Goal: Task Accomplishment & Management: Manage account settings

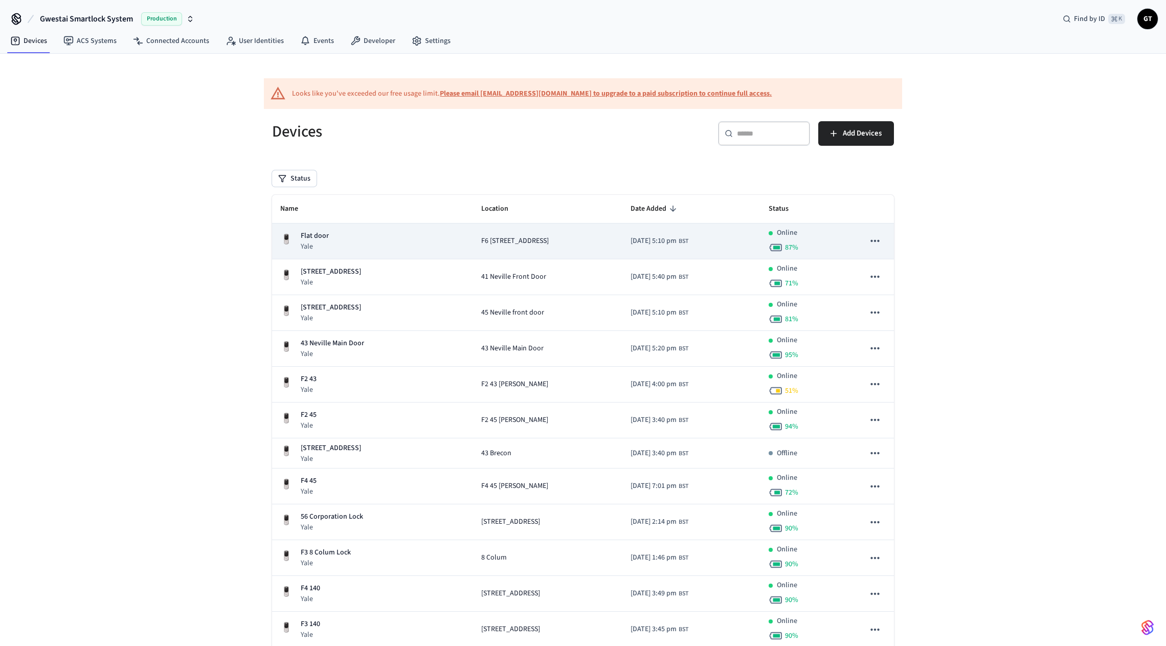
click at [447, 237] on div "Flat door Yale" at bounding box center [372, 241] width 185 height 21
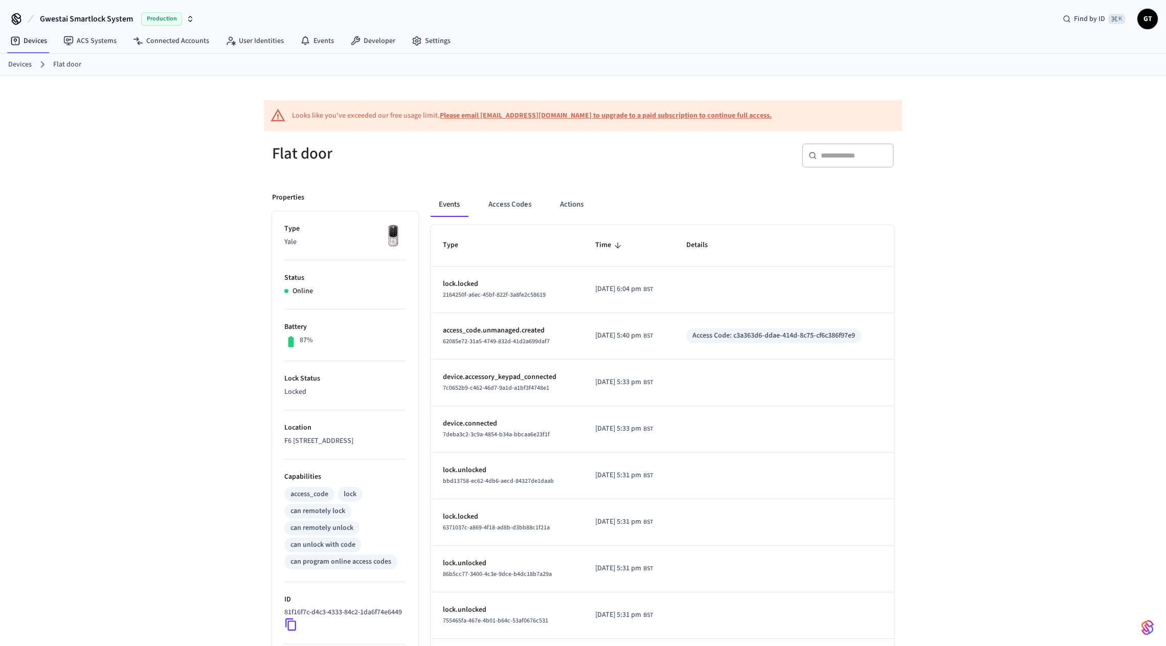
scroll to position [153, 0]
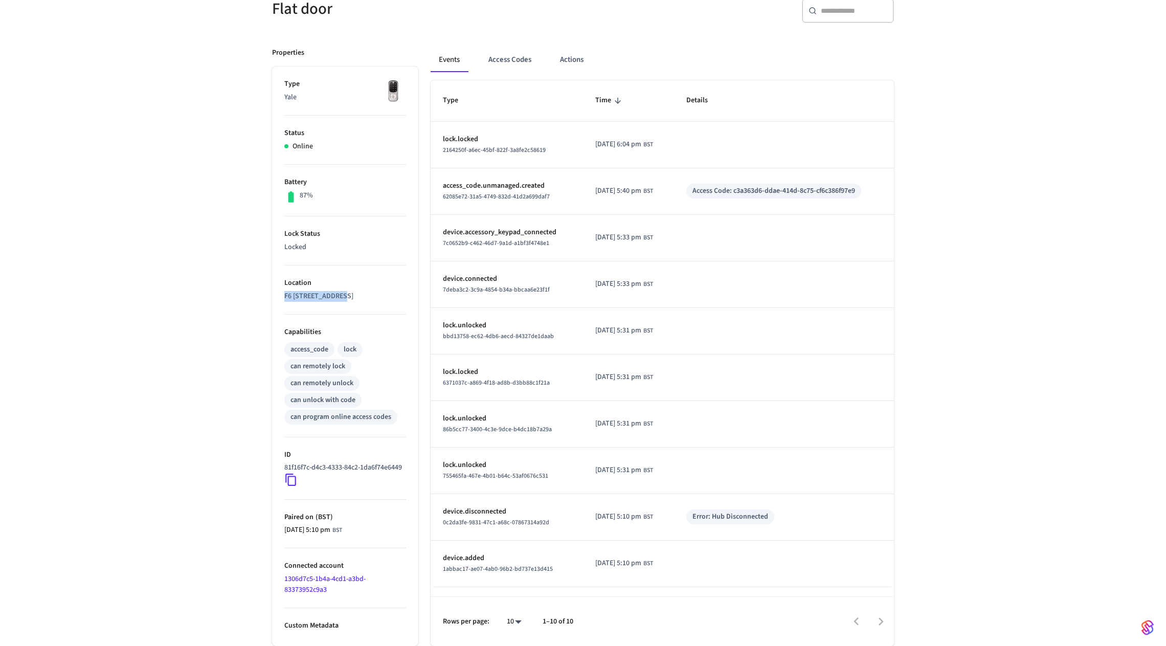
drag, startPoint x: 351, startPoint y: 290, endPoint x: 278, endPoint y: 288, distance: 73.1
click at [278, 288] on ul "Type Yale Status Online Battery 87% Lock Status Locked Location F6 [STREET_ADDR…" at bounding box center [345, 355] width 146 height 579
copy p "F6 [STREET_ADDRESS]"
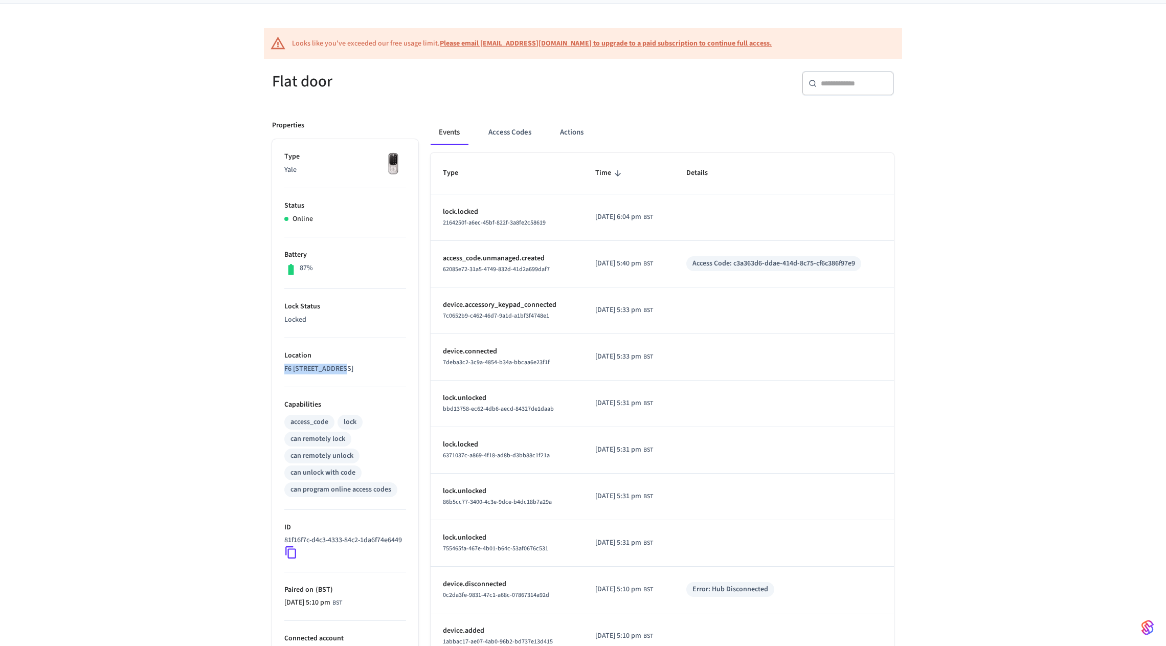
scroll to position [46, 0]
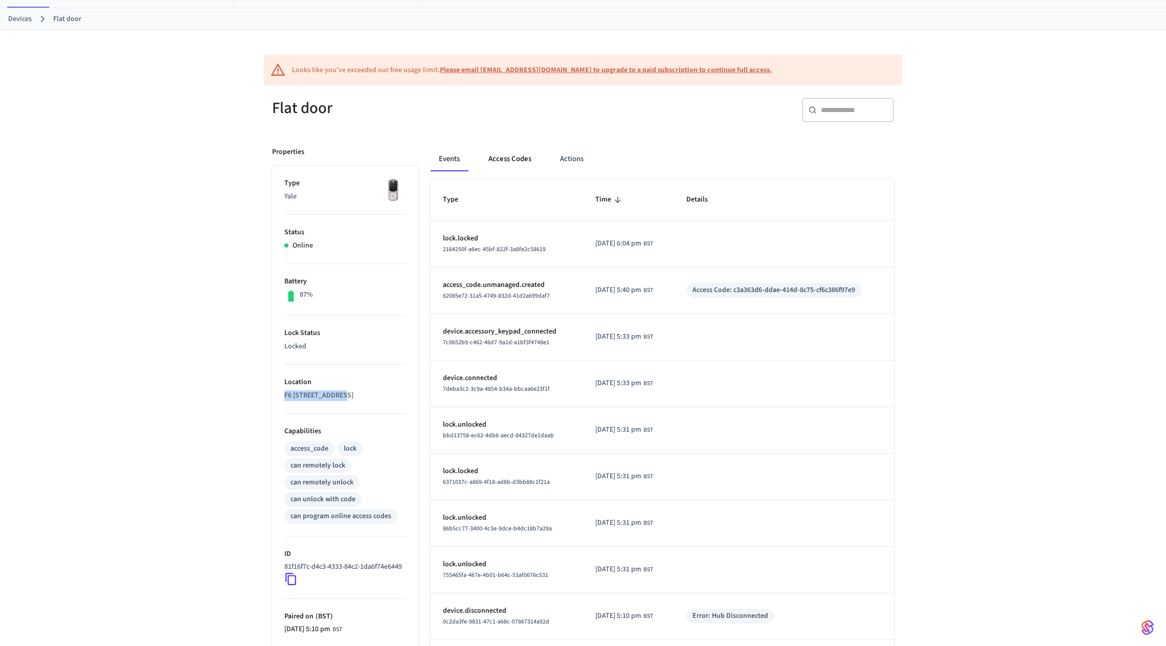
click at [514, 162] on button "Access Codes" at bounding box center [509, 159] width 59 height 25
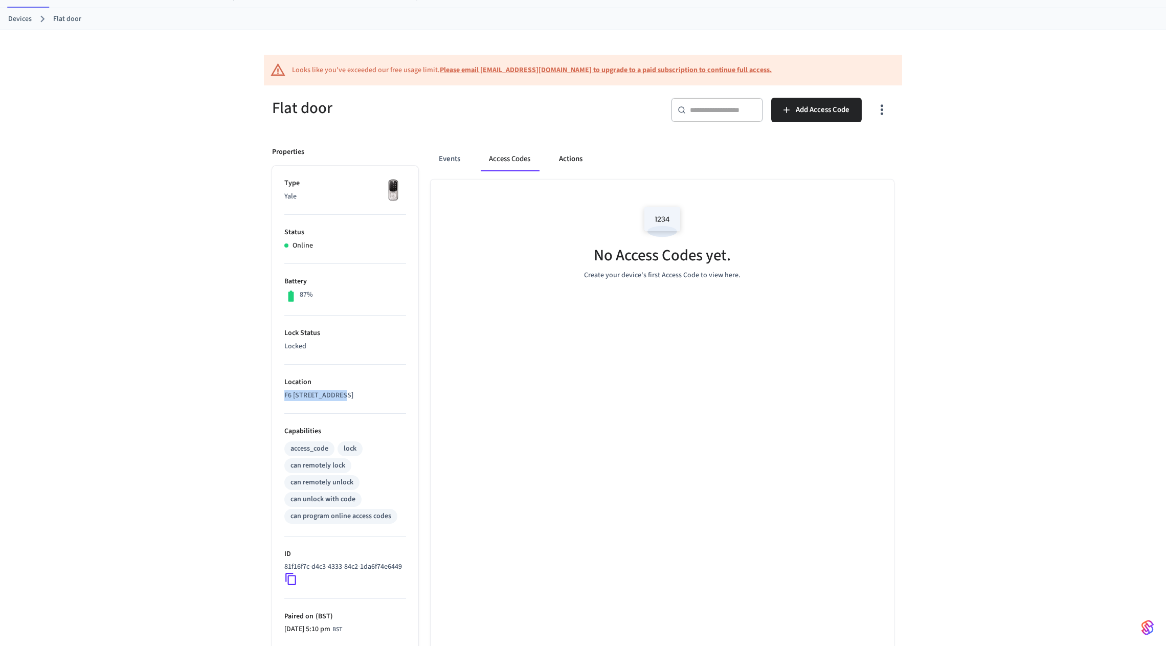
click at [572, 163] on button "Actions" at bounding box center [571, 159] width 40 height 25
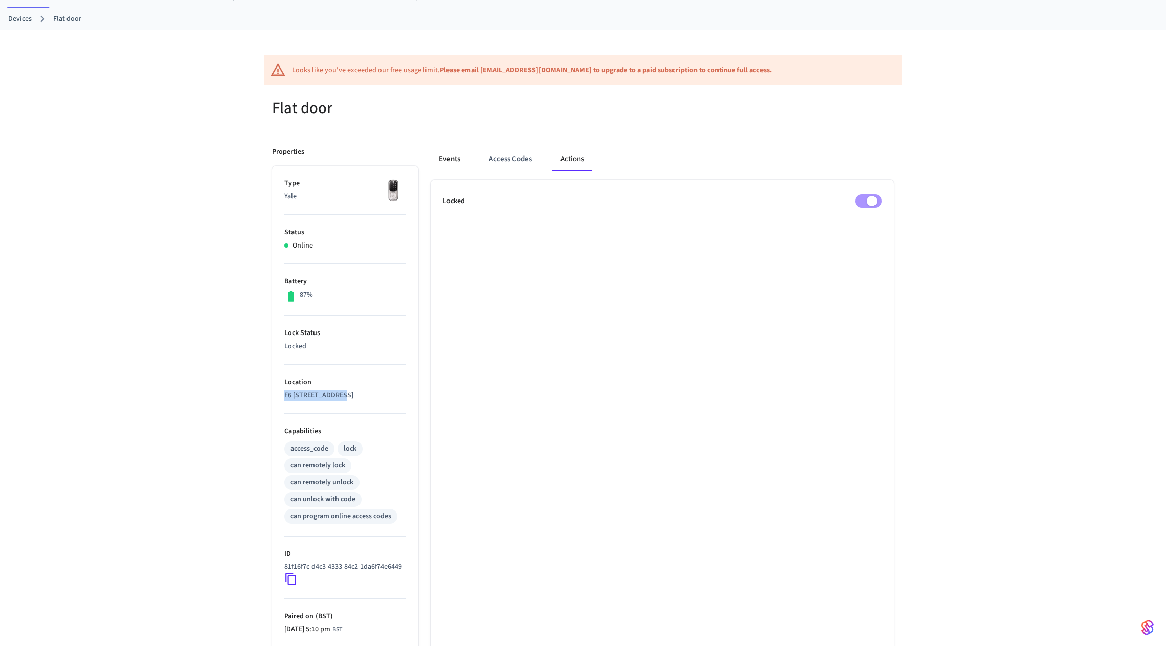
click at [442, 161] on button "Events" at bounding box center [449, 159] width 38 height 25
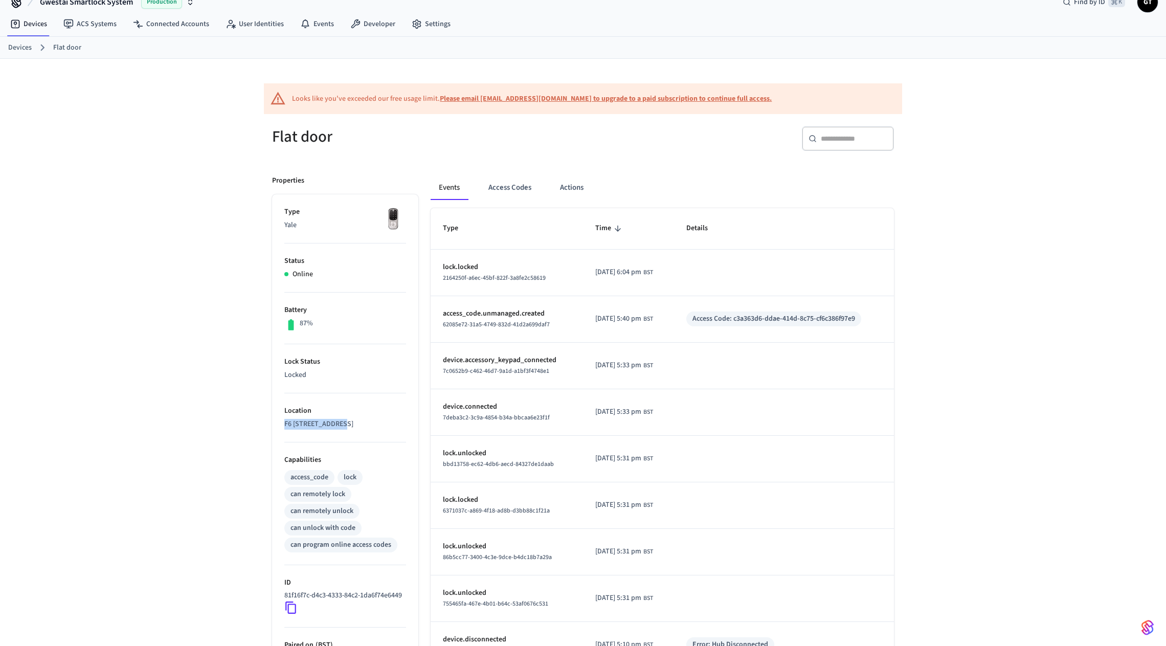
scroll to position [0, 0]
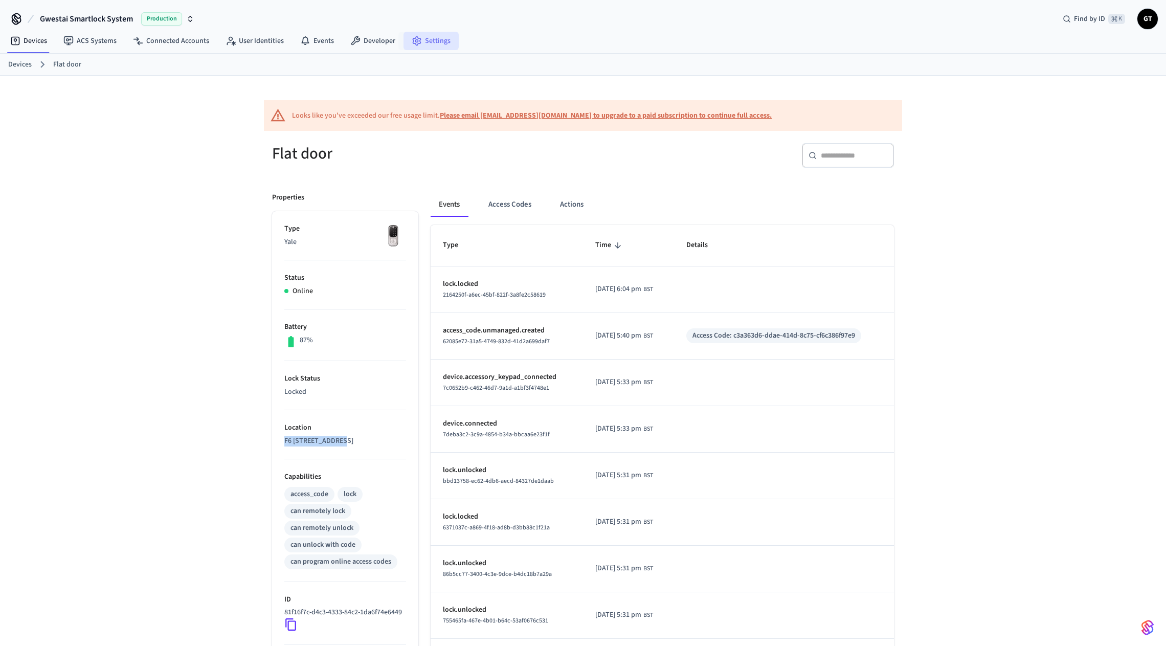
click at [420, 44] on link "Settings" at bounding box center [430, 41] width 55 height 18
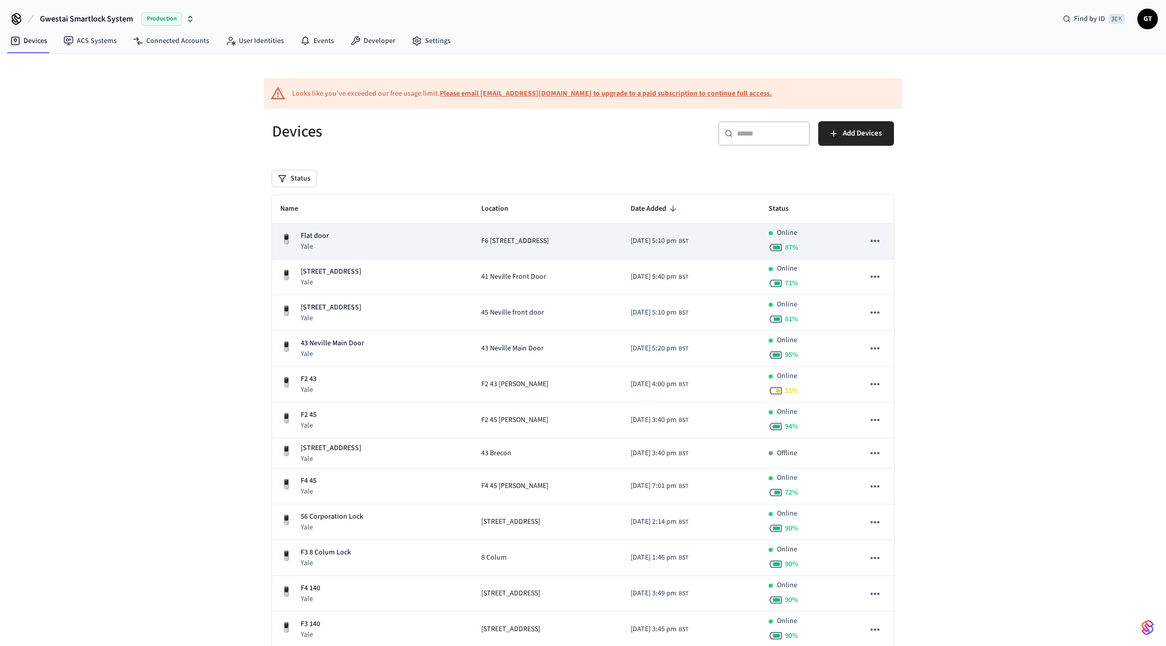
click at [875, 242] on icon "sticky table" at bounding box center [874, 240] width 13 height 13
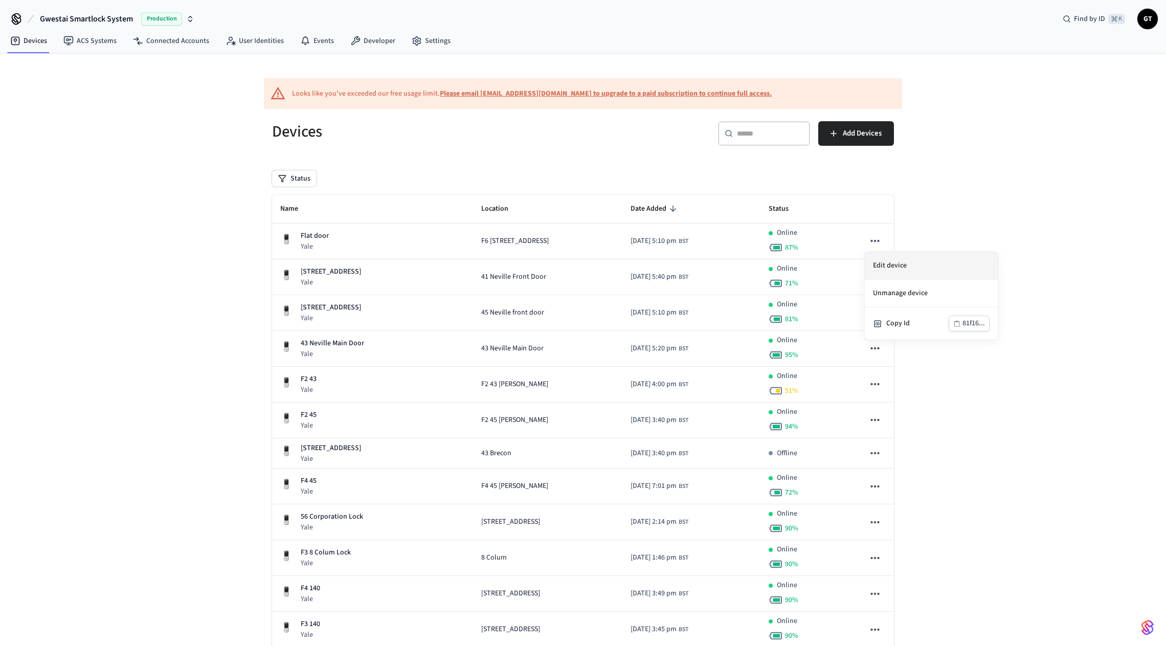
click at [898, 265] on li "Edit device" at bounding box center [931, 266] width 133 height 28
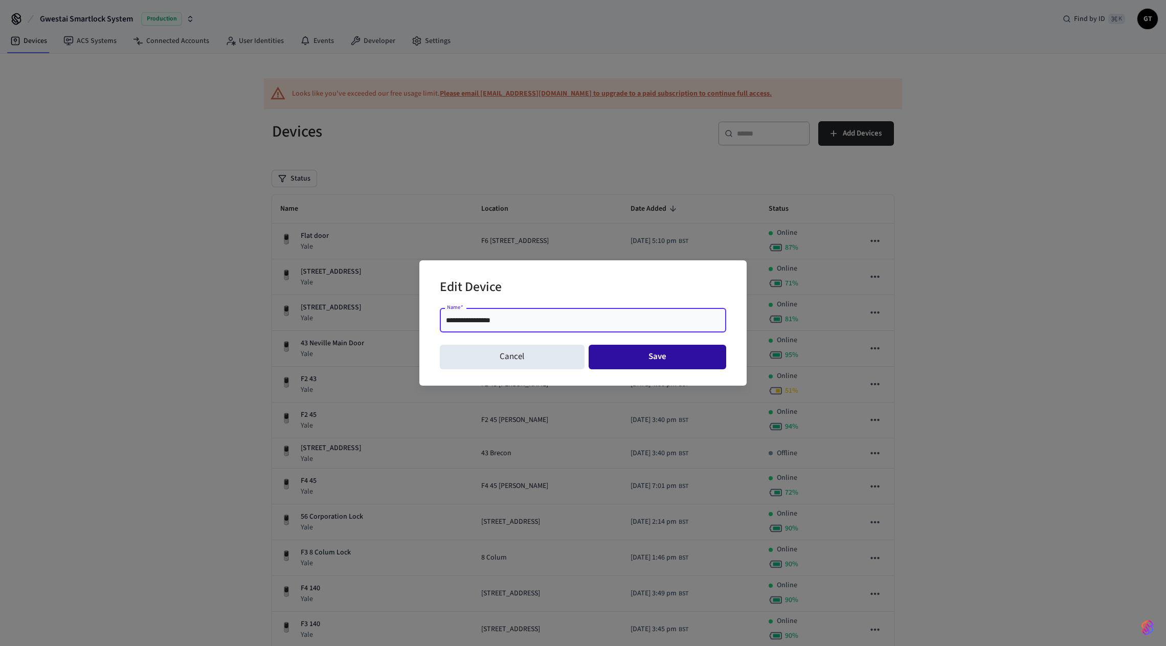
type input "**********"
click at [649, 357] on button "Save" at bounding box center [657, 357] width 138 height 25
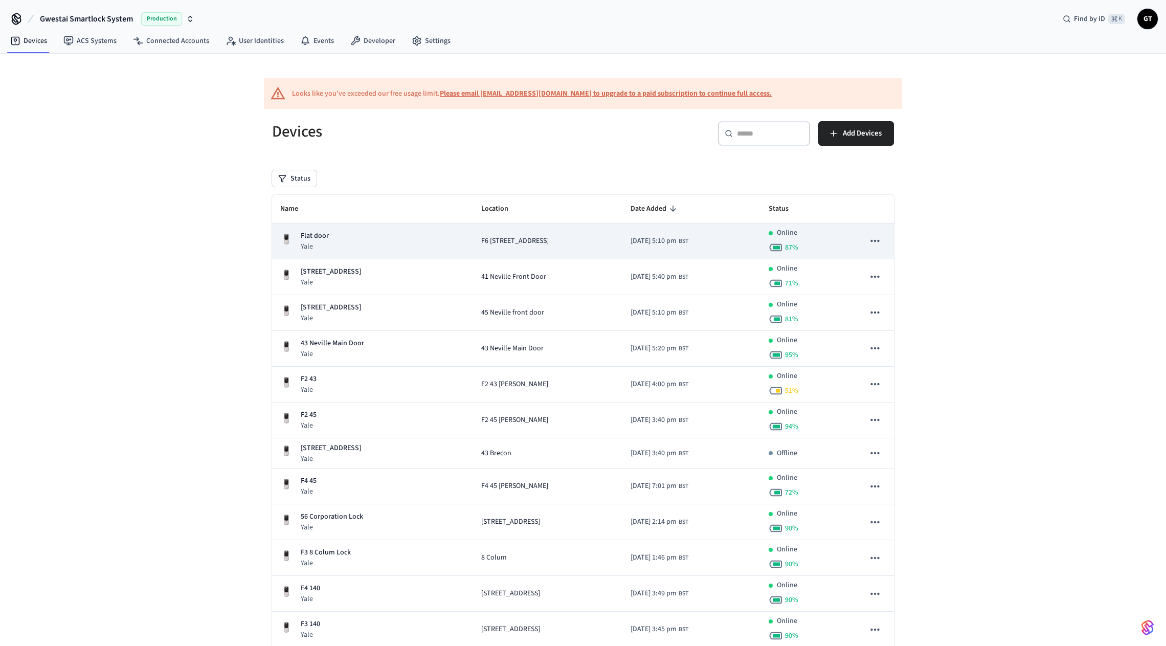
click at [357, 231] on div "Flat door Yale" at bounding box center [372, 241] width 185 height 21
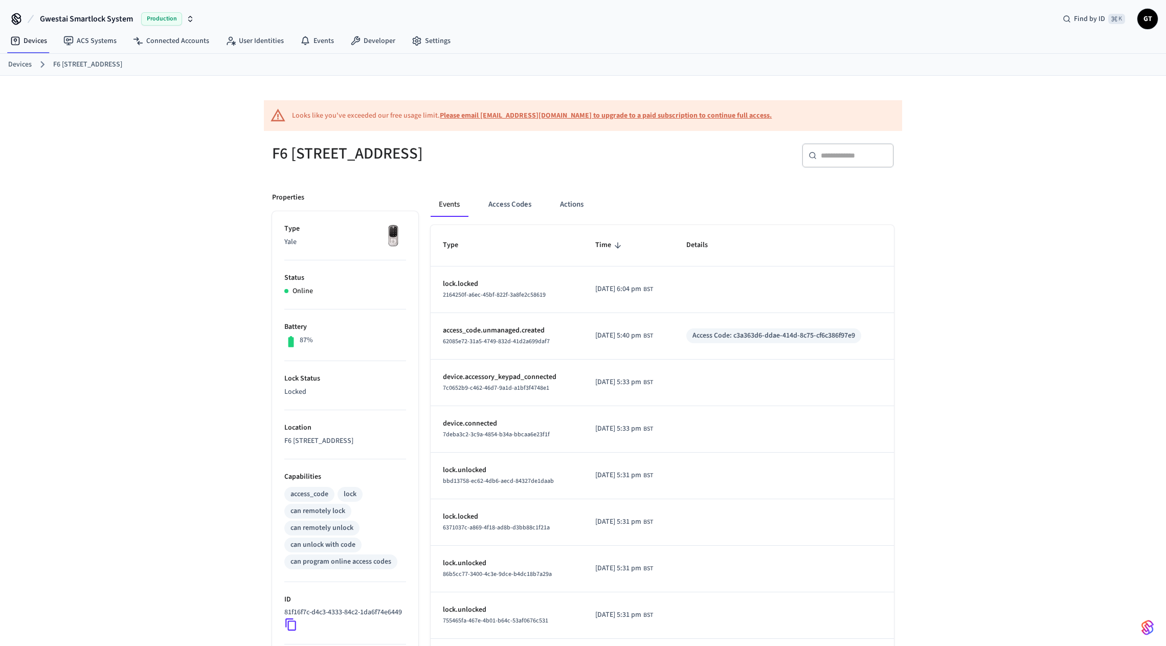
scroll to position [153, 0]
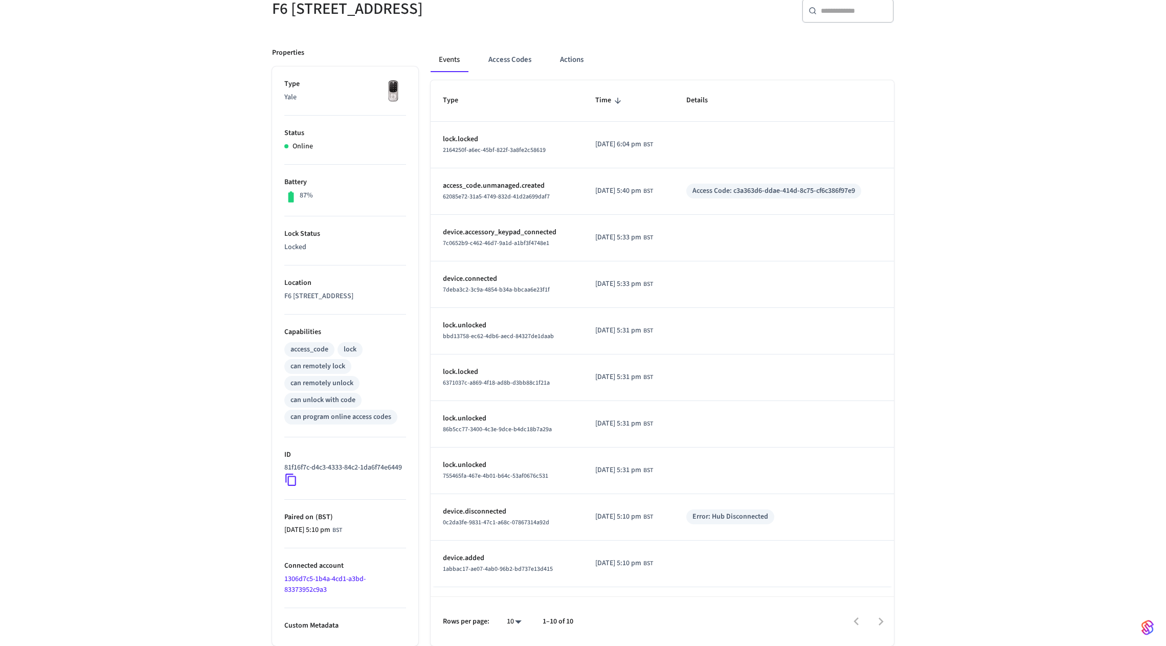
click at [290, 487] on li "ID 81f16f7c-d4c3-4333-84c2-1da6f74e6449" at bounding box center [345, 468] width 122 height 62
click at [291, 478] on icon at bounding box center [290, 479] width 13 height 13
click at [291, 479] on icon at bounding box center [290, 479] width 13 height 13
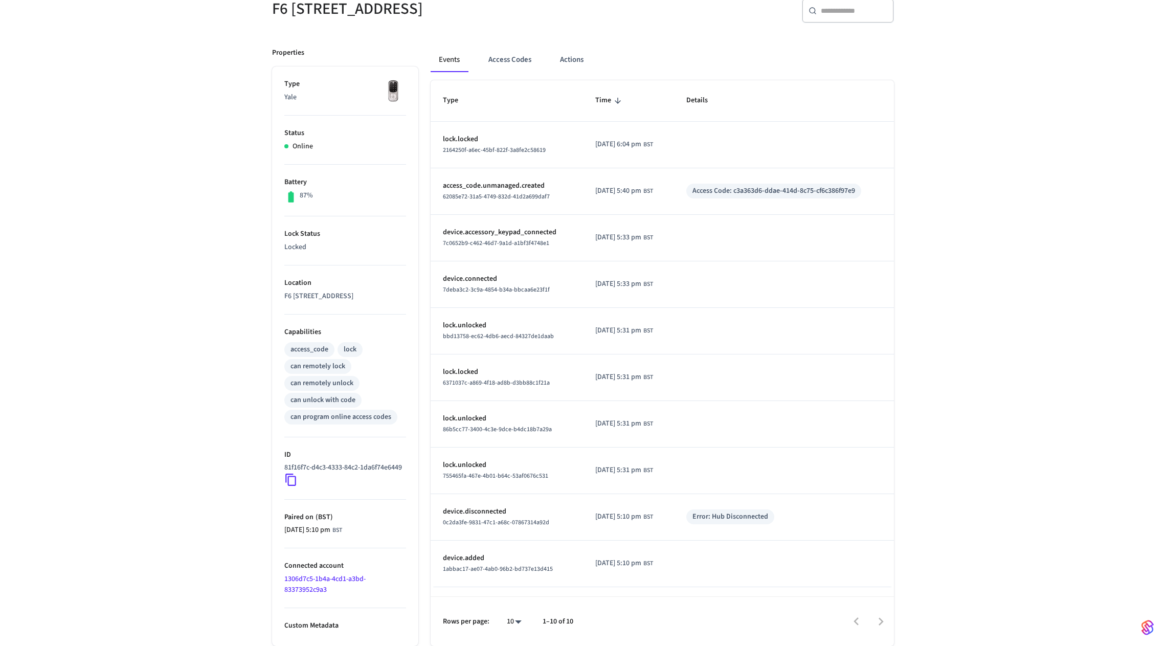
click at [291, 479] on icon at bounding box center [290, 479] width 13 height 13
click at [300, 585] on link "1306d7c5-1b4a-4cd1-a3bd-83373952c9a3" at bounding box center [324, 584] width 81 height 21
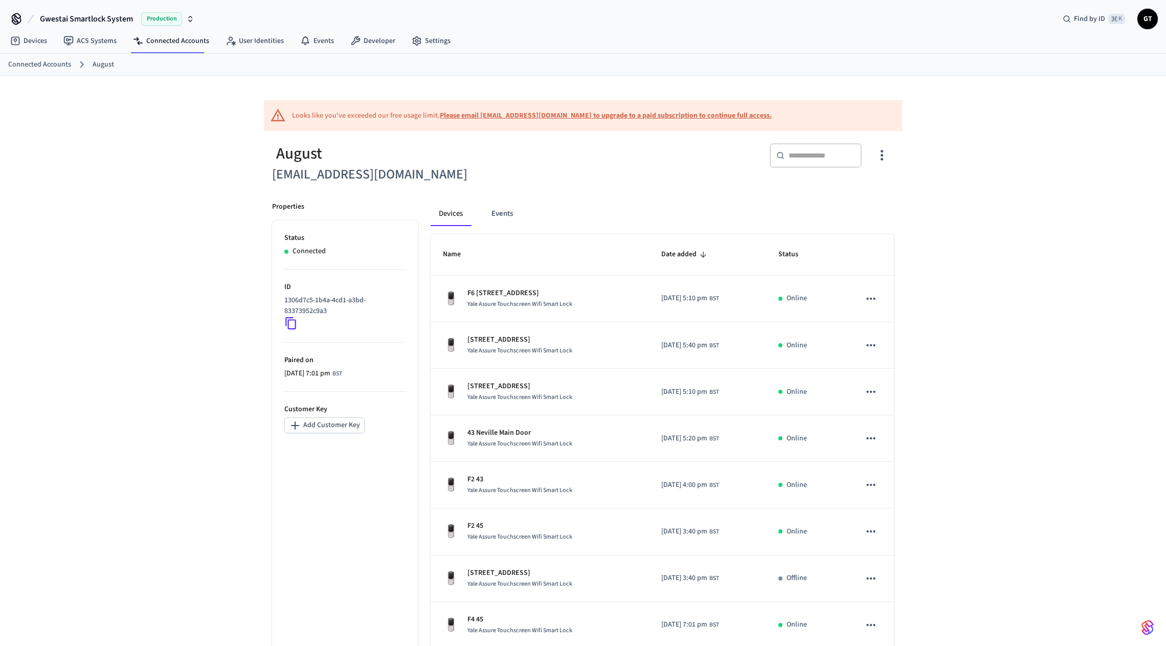
scroll to position [153, 0]
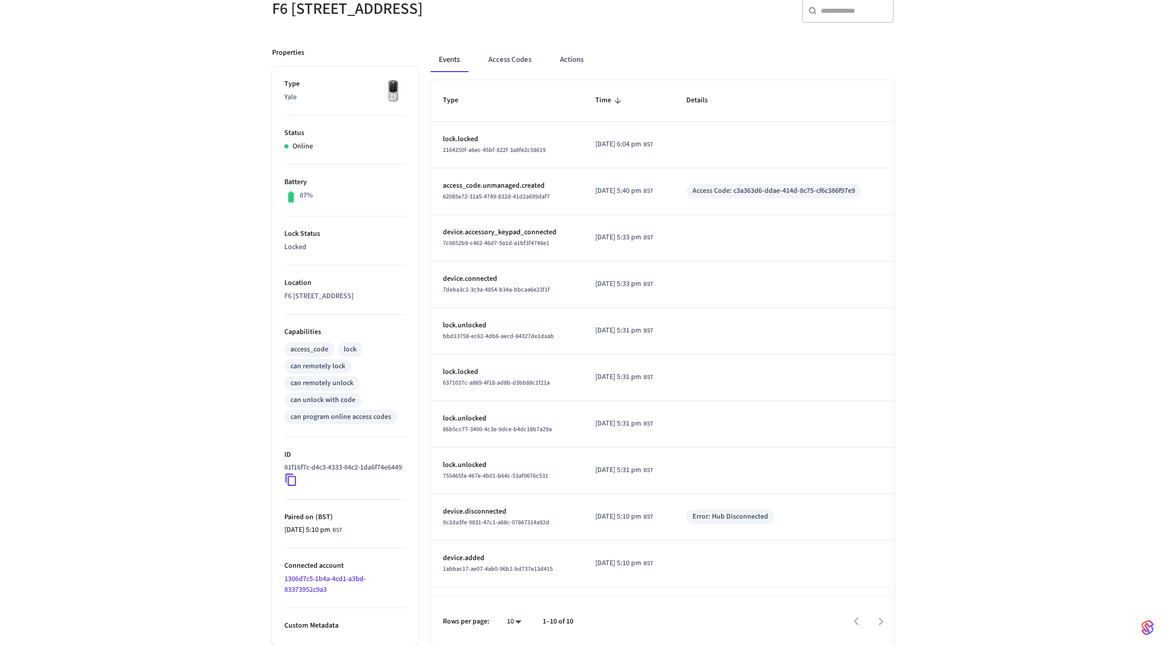
click at [286, 478] on icon at bounding box center [290, 479] width 13 height 13
click at [518, 55] on button "Access Codes" at bounding box center [509, 60] width 59 height 25
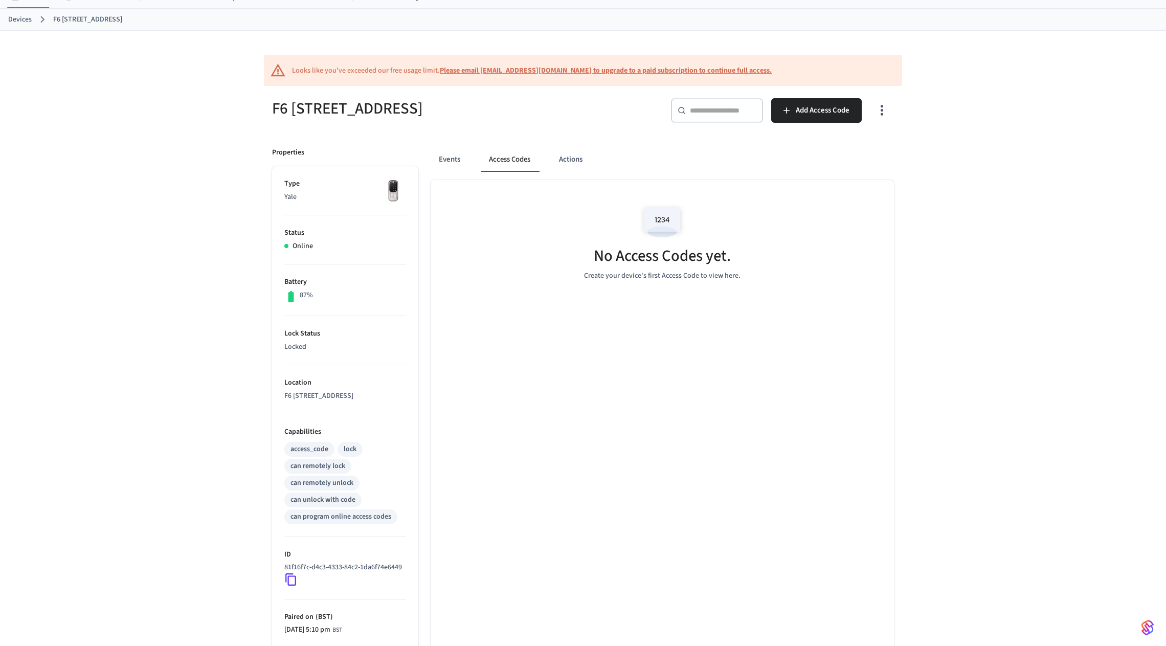
scroll to position [15, 0]
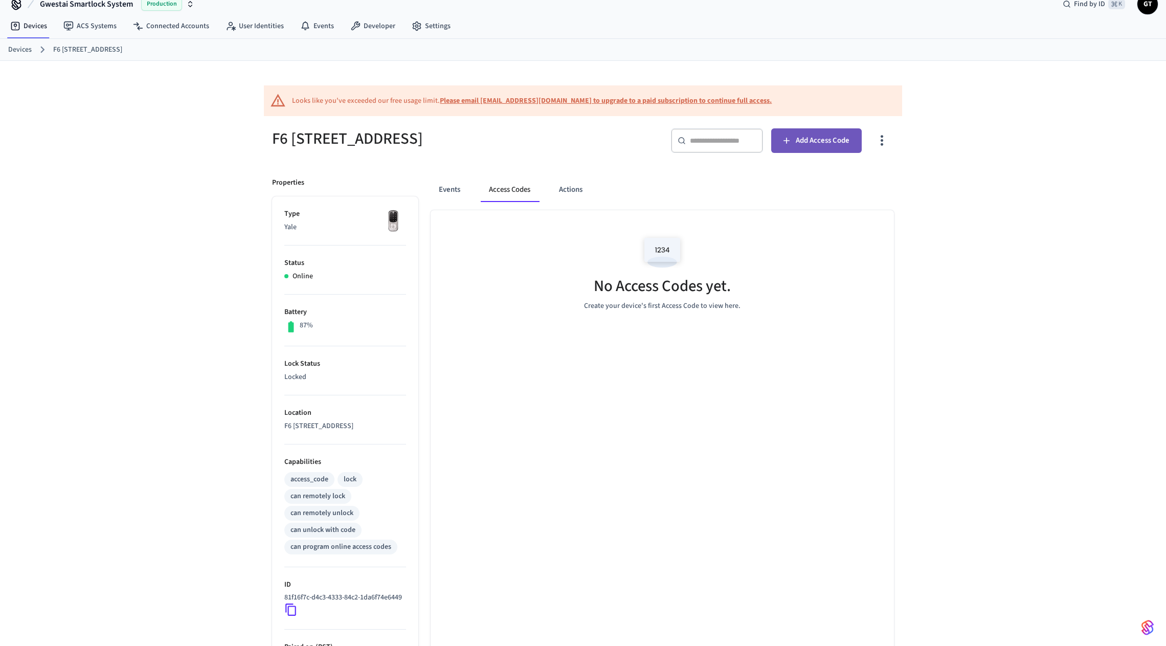
click at [845, 147] on button "Add Access Code" at bounding box center [816, 140] width 90 height 25
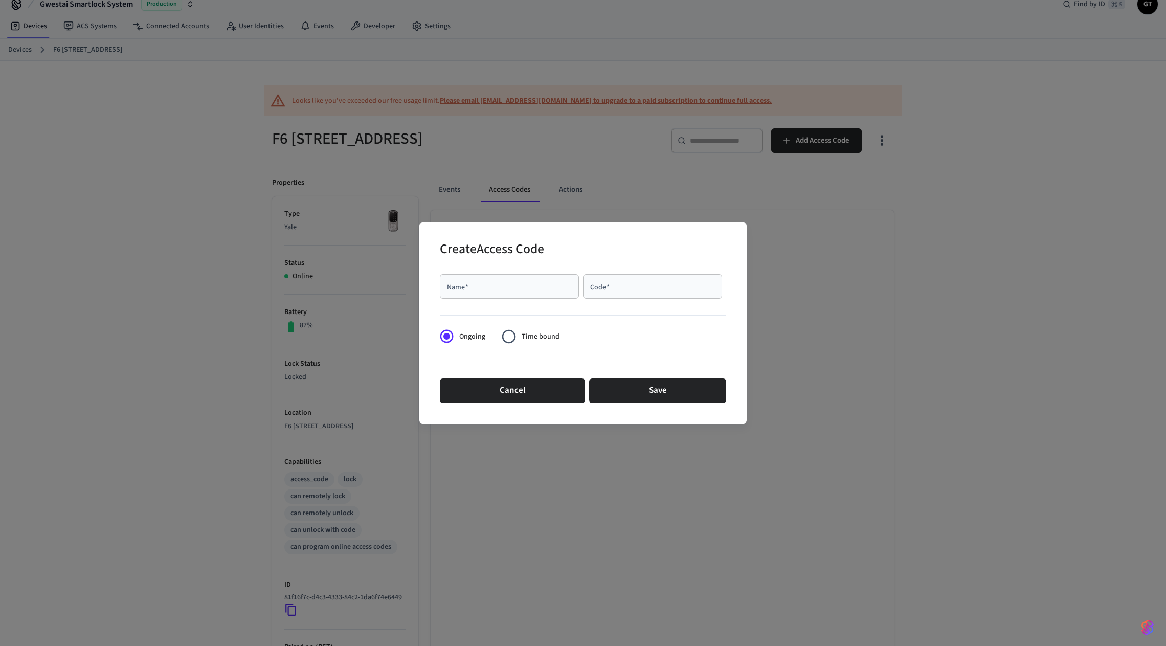
click at [556, 285] on input "Name   *" at bounding box center [509, 286] width 127 height 10
type input "**********"
click at [695, 309] on div at bounding box center [583, 313] width 286 height 21
click at [682, 290] on input "Code   *" at bounding box center [652, 286] width 127 height 10
paste input "****"
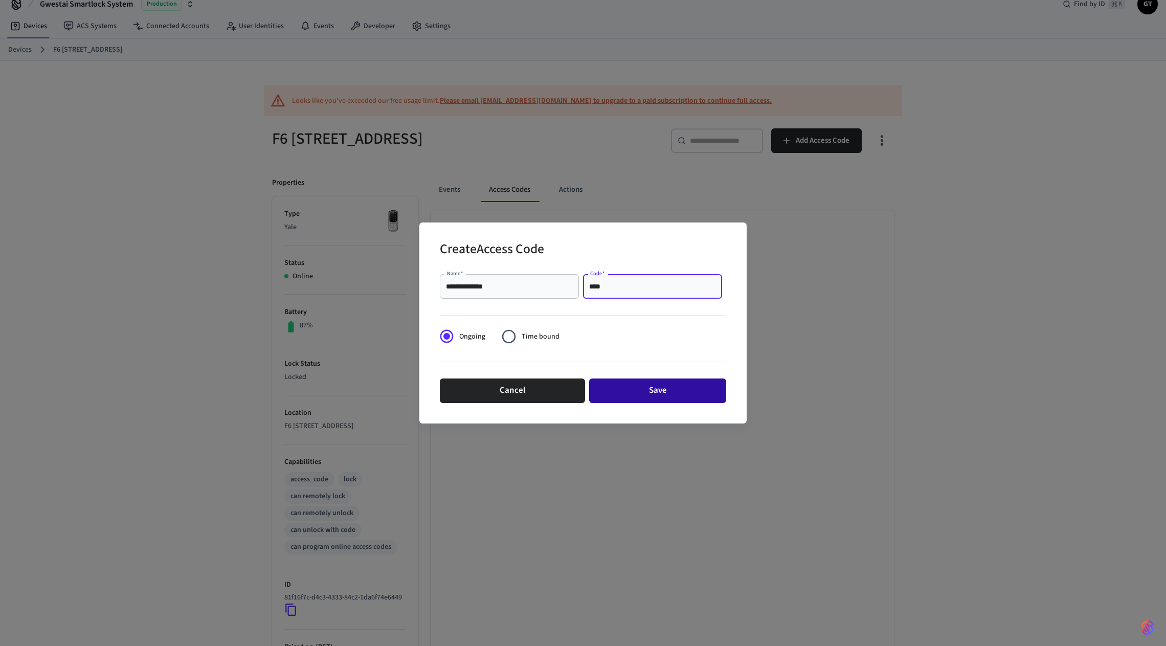
type input "****"
click at [669, 389] on button "Save" at bounding box center [657, 390] width 137 height 25
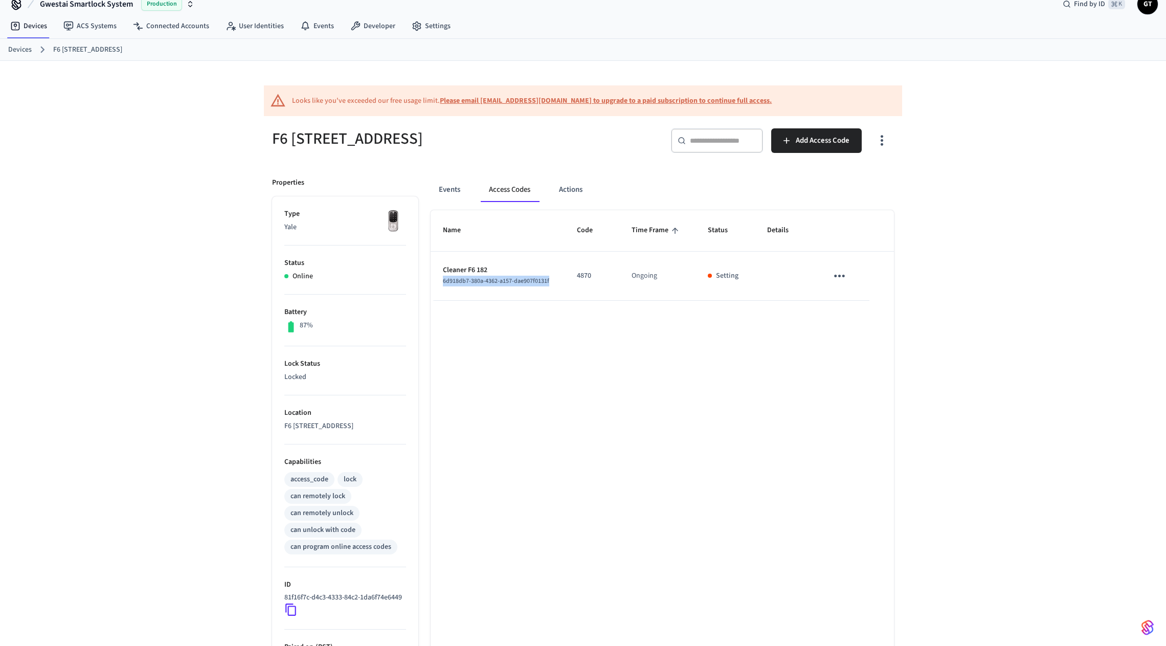
drag, startPoint x: 555, startPoint y: 283, endPoint x: 441, endPoint y: 283, distance: 114.0
click at [441, 283] on td "Cleaner F6 182 6d918db7-380a-4362-a157-dae907f0131f" at bounding box center [497, 276] width 134 height 49
copy span "6d918db7-380a-4362-a157-dae907f0131f"
click at [582, 399] on div "Name Code Time Frame Status Details Cleaner F6 182 6d918db7-380a-4362-a157-dae9…" at bounding box center [661, 492] width 463 height 565
click at [16, 23] on icon at bounding box center [15, 26] width 10 height 10
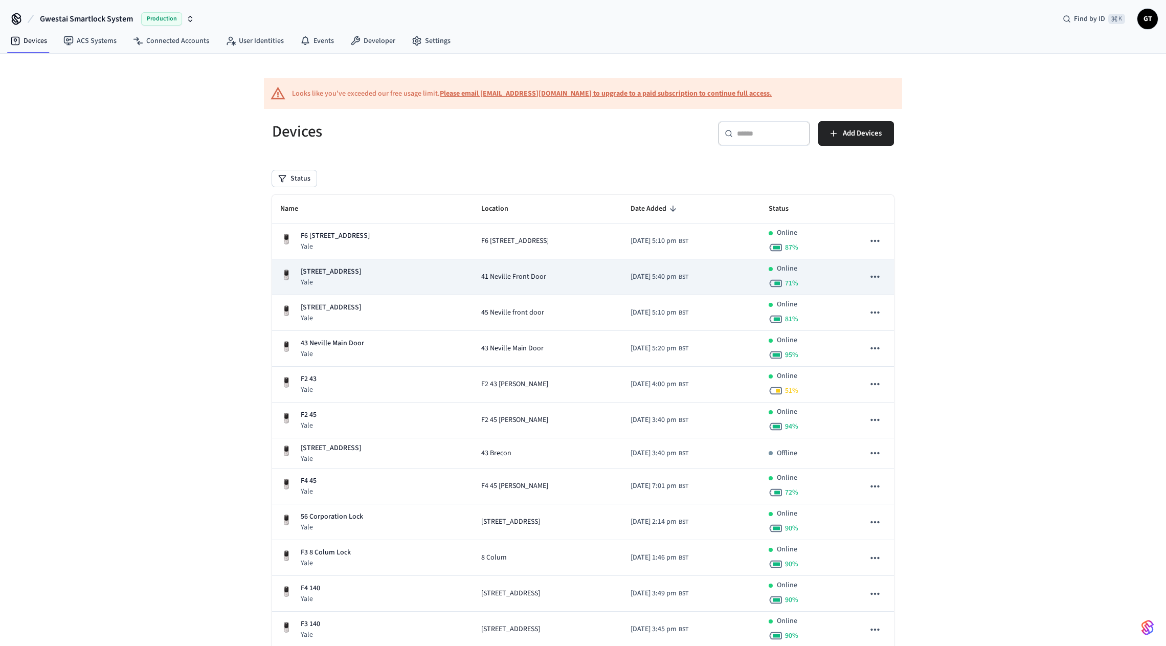
click at [473, 282] on td "41 Neville Front Door" at bounding box center [547, 277] width 149 height 36
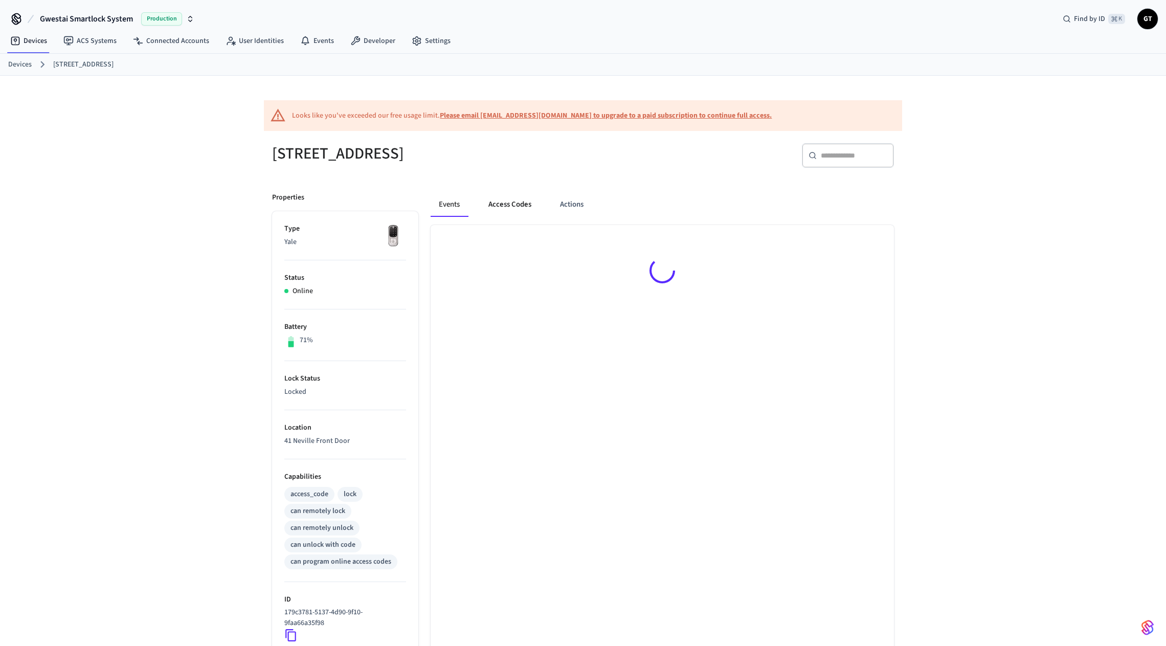
click at [503, 213] on button "Access Codes" at bounding box center [509, 204] width 59 height 25
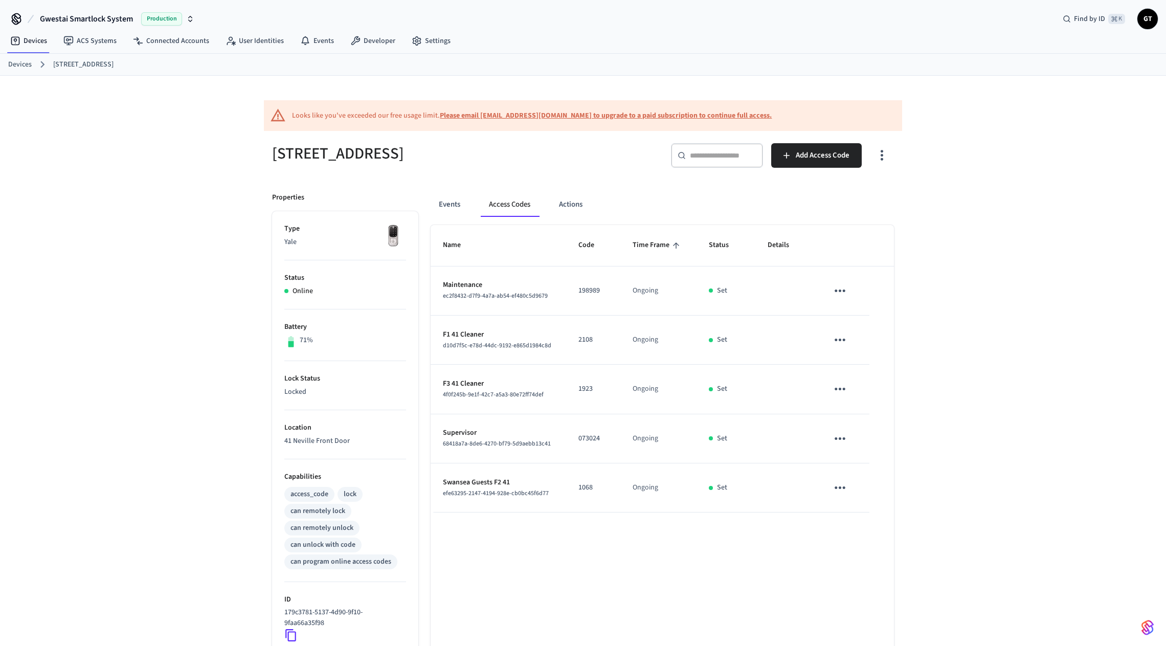
click at [594, 437] on p "073024" at bounding box center [593, 438] width 30 height 11
copy p "073024"
click at [448, 199] on button "Events" at bounding box center [449, 204] width 38 height 25
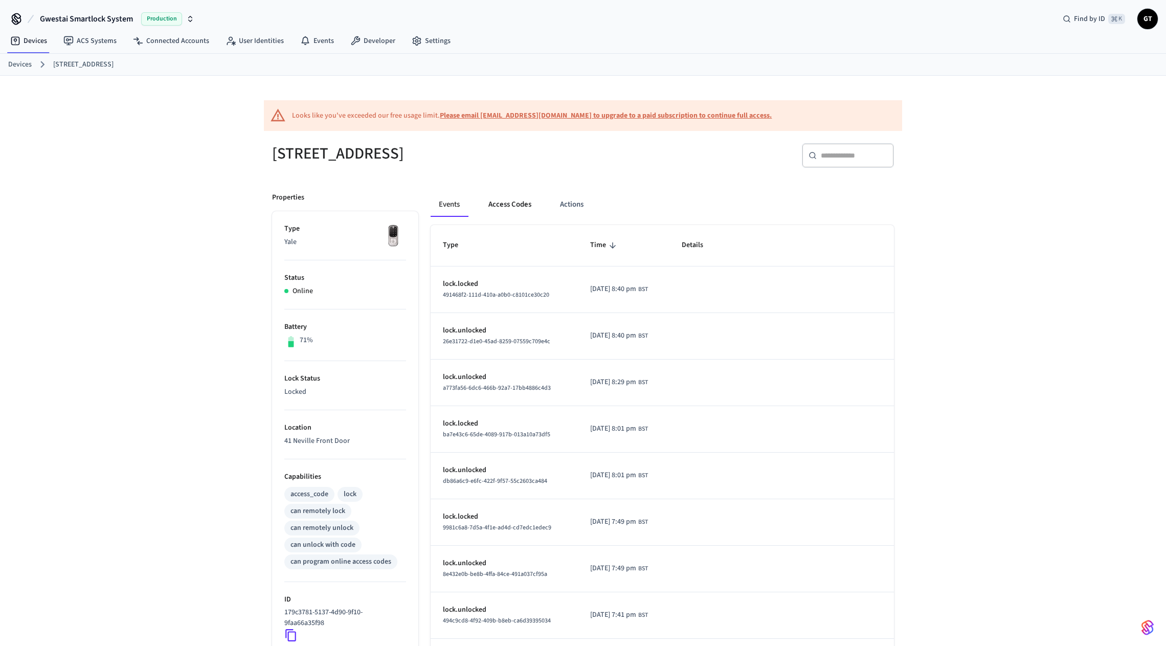
click at [512, 209] on button "Access Codes" at bounding box center [509, 204] width 59 height 25
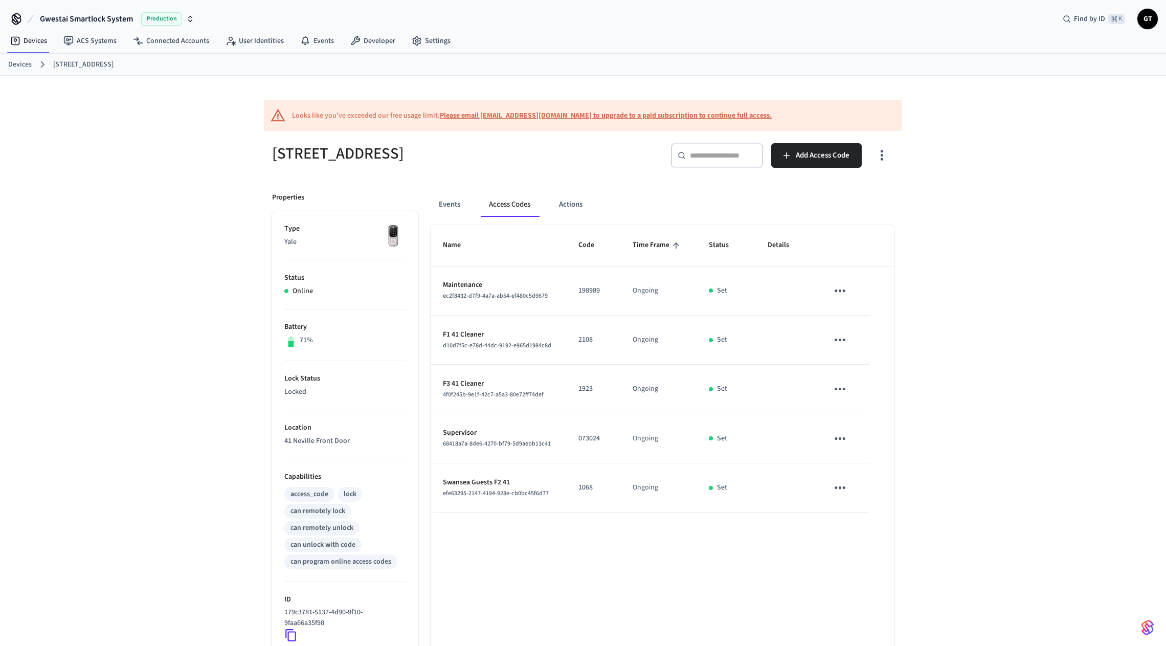
click at [589, 438] on p "073024" at bounding box center [593, 438] width 30 height 11
copy p "073024"
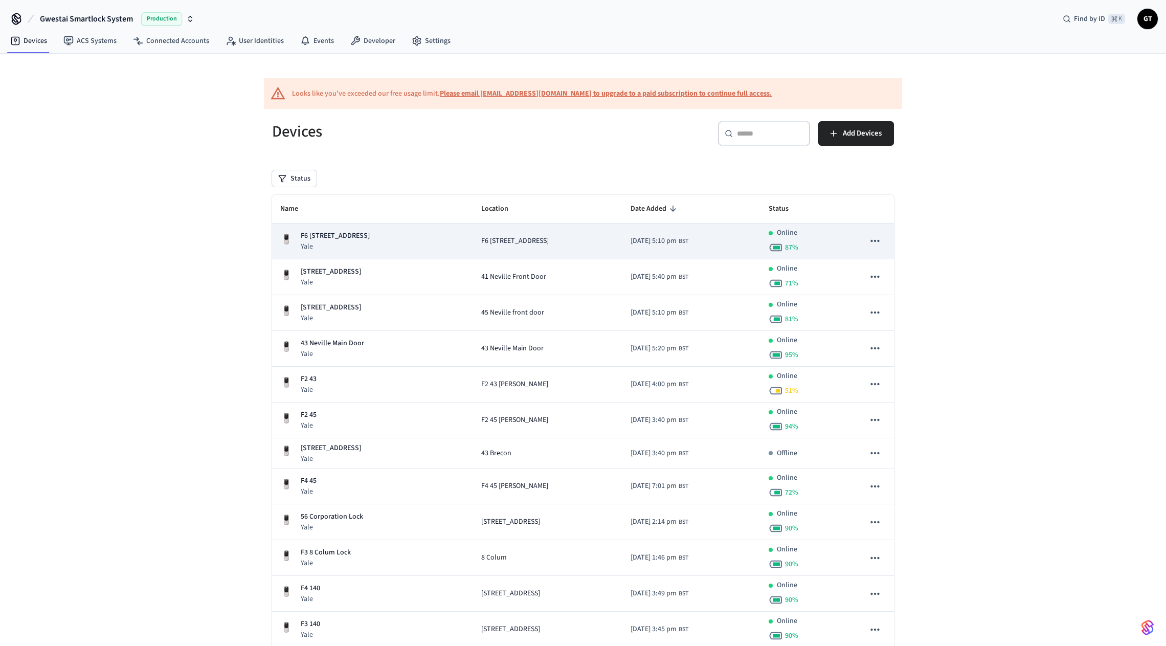
click at [369, 234] on div "F6 [STREET_ADDRESS]" at bounding box center [372, 241] width 185 height 21
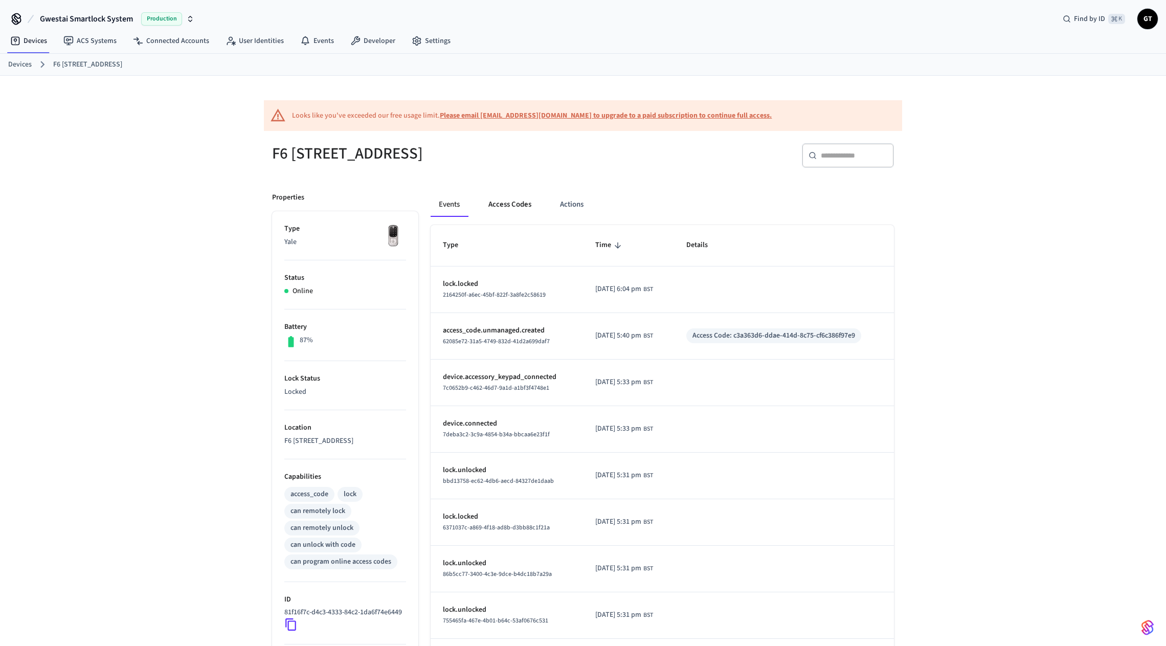
click at [521, 205] on button "Access Codes" at bounding box center [509, 204] width 59 height 25
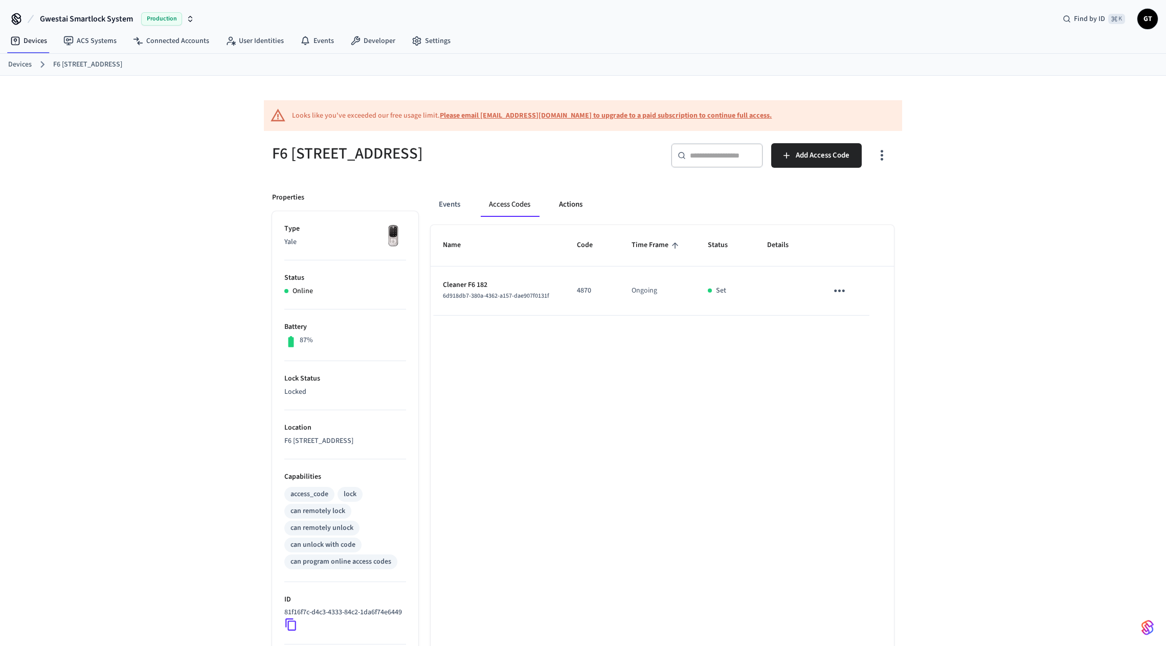
click at [579, 208] on button "Actions" at bounding box center [571, 204] width 40 height 25
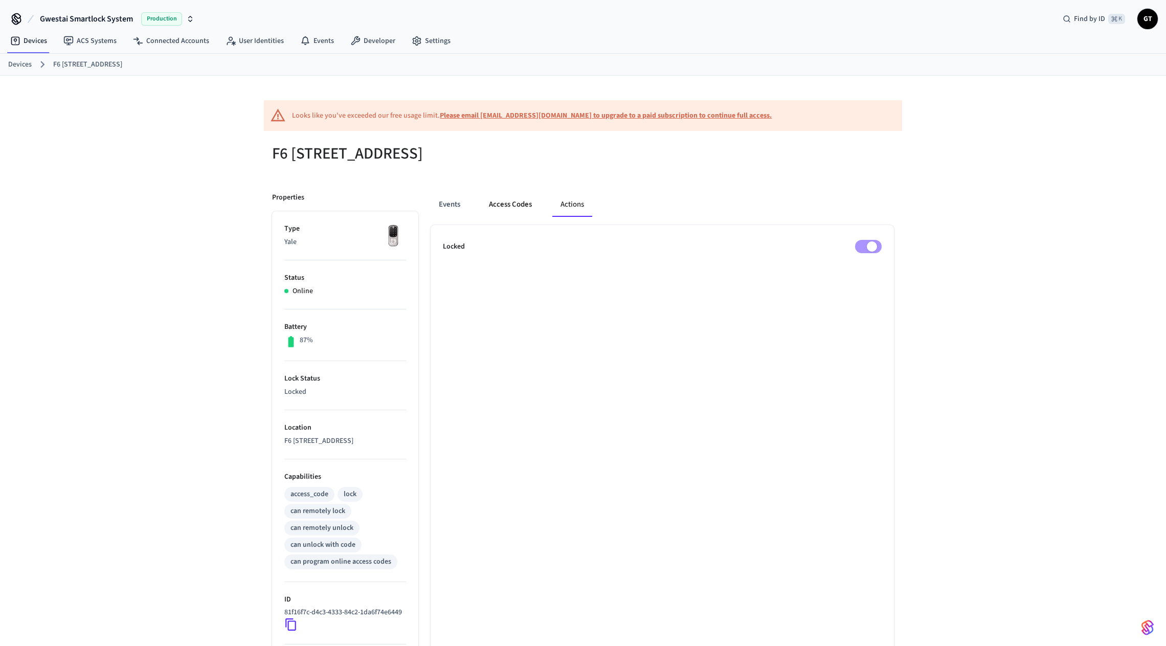
click at [510, 199] on button "Access Codes" at bounding box center [510, 204] width 59 height 25
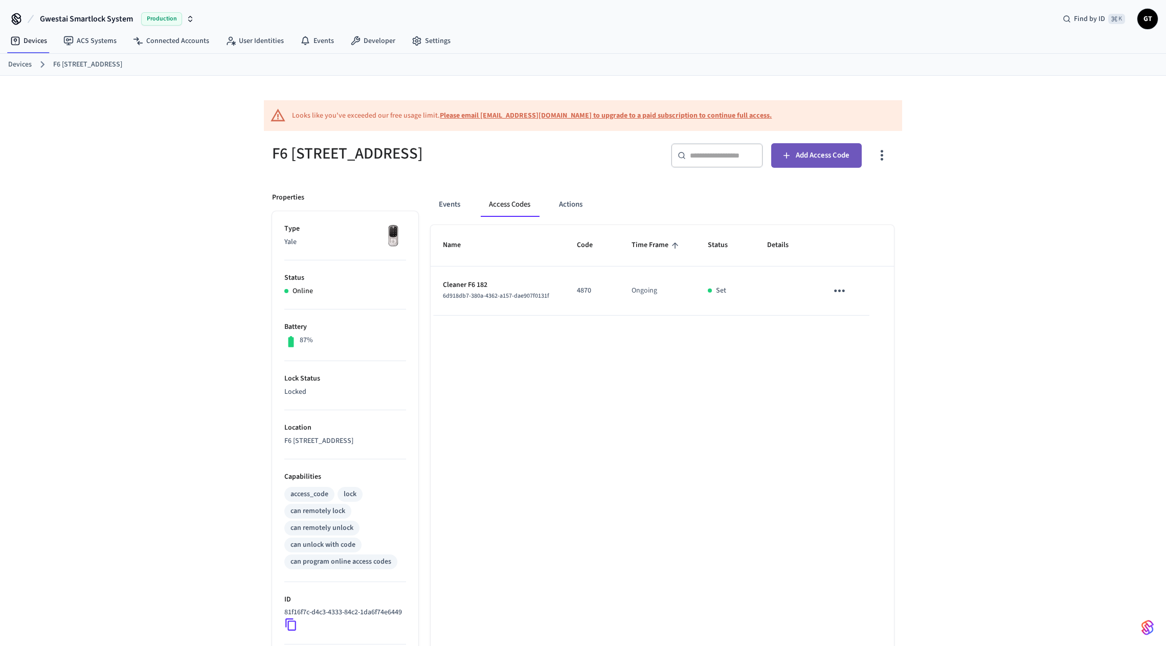
click at [823, 155] on span "Add Access Code" at bounding box center [823, 155] width 54 height 13
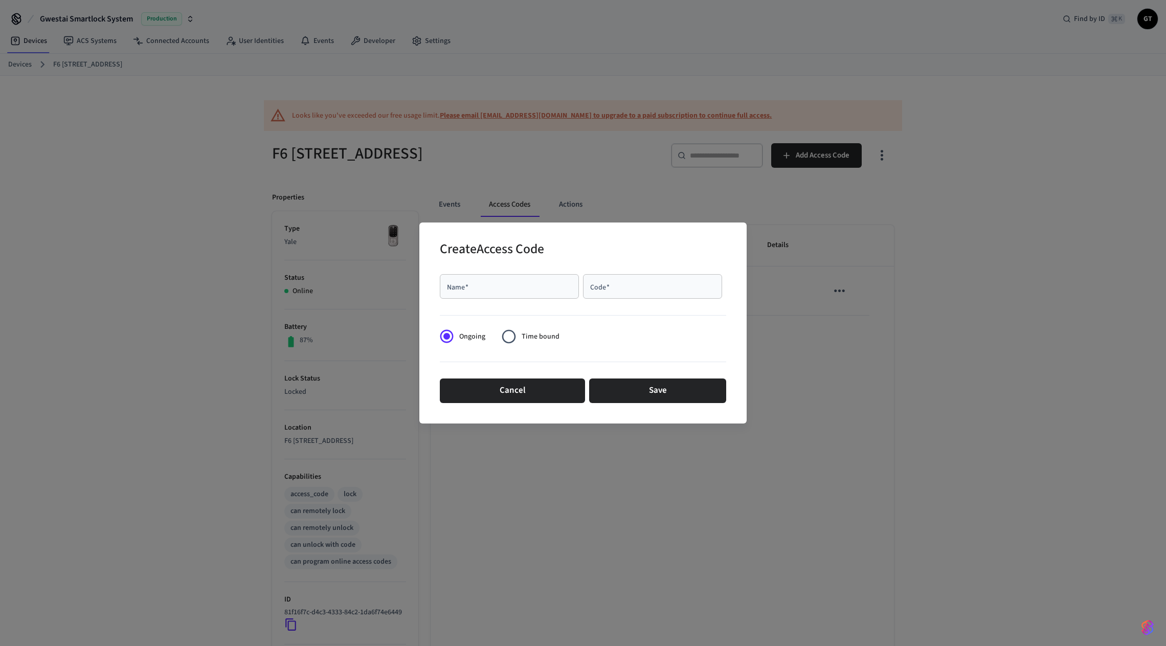
click at [534, 283] on input "Name   *" at bounding box center [509, 286] width 127 height 10
type input "**********"
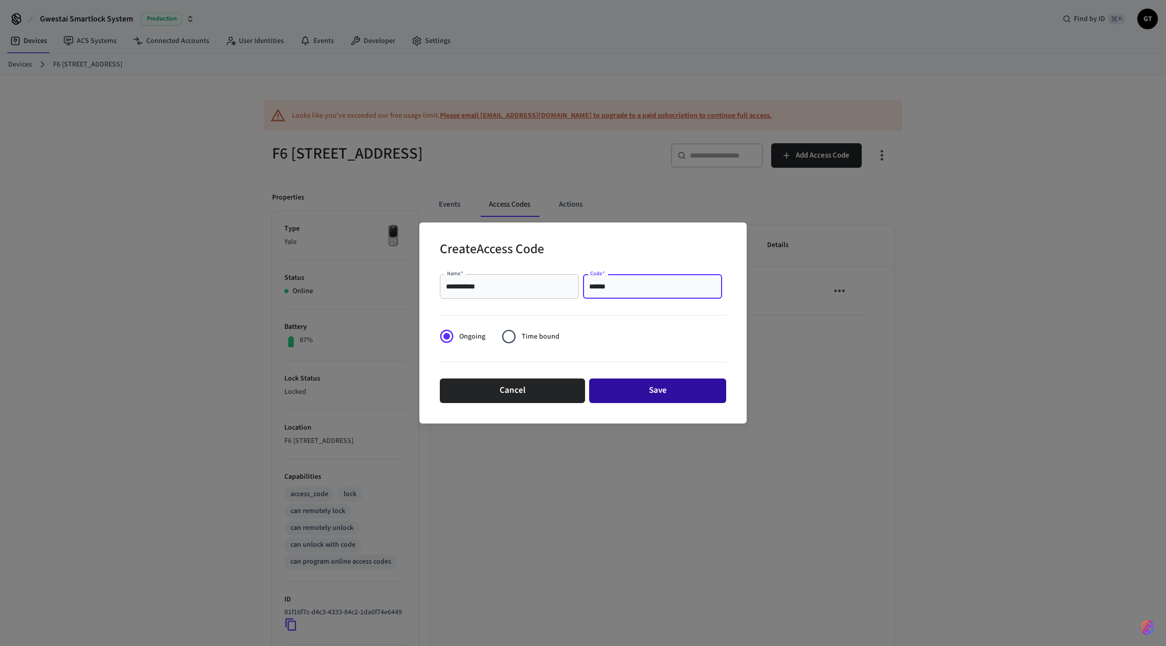
type input "******"
click at [667, 398] on button "Save" at bounding box center [657, 390] width 137 height 25
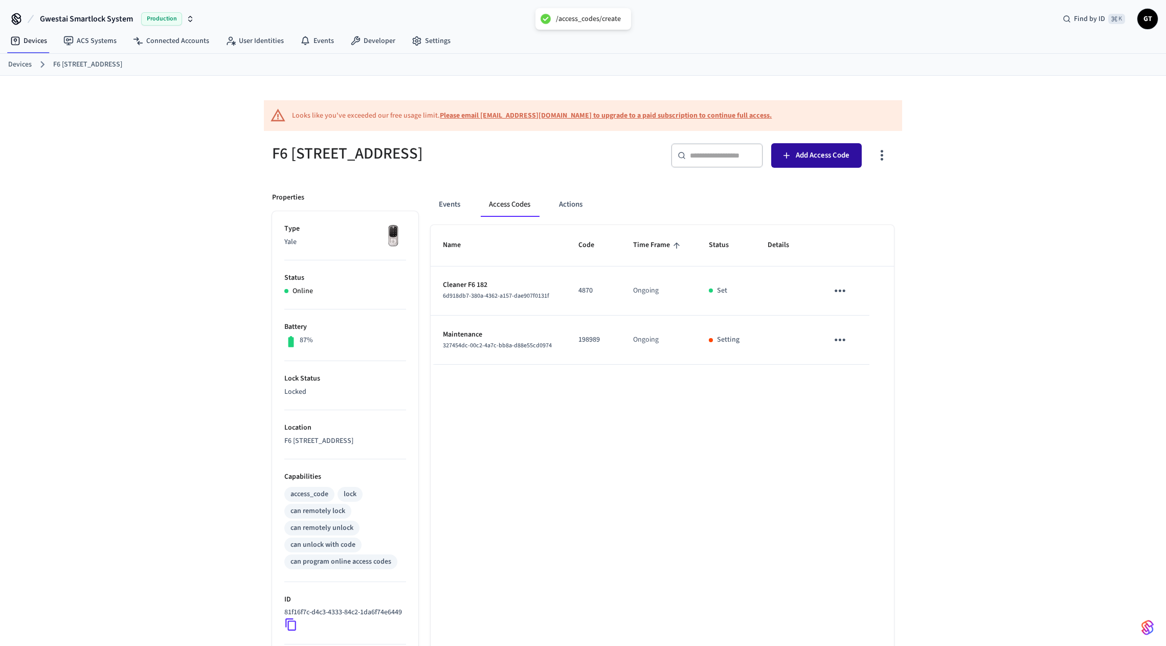
click at [823, 161] on span "Add Access Code" at bounding box center [823, 155] width 54 height 13
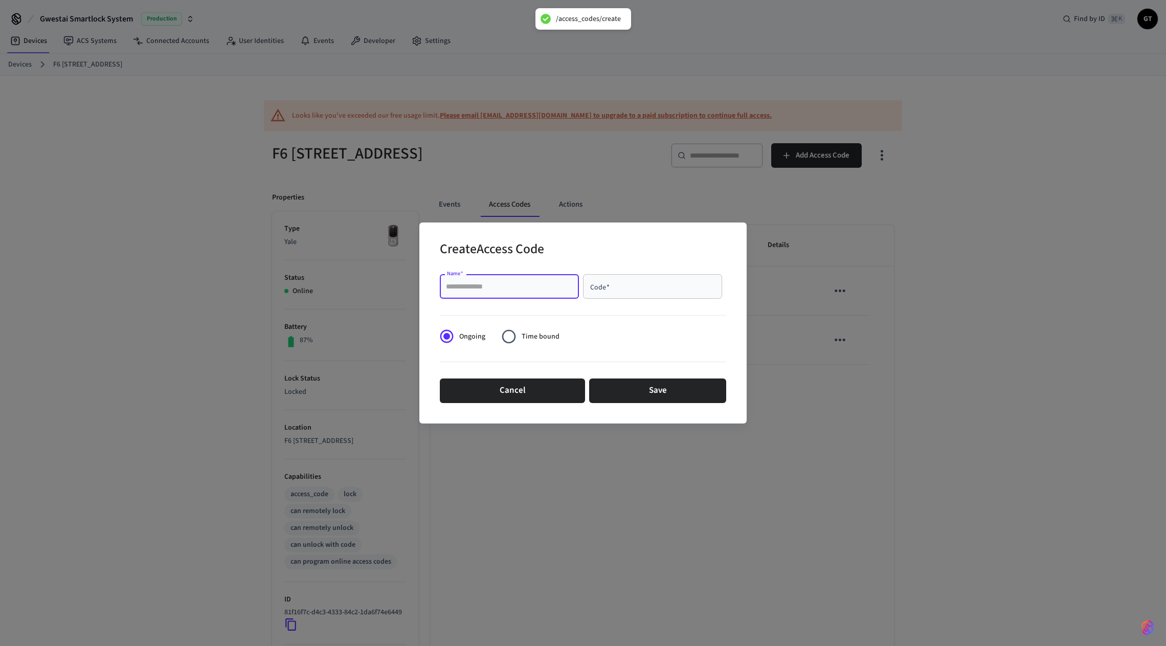
click at [530, 282] on input "Name   *" at bounding box center [509, 286] width 127 height 10
type input "**********"
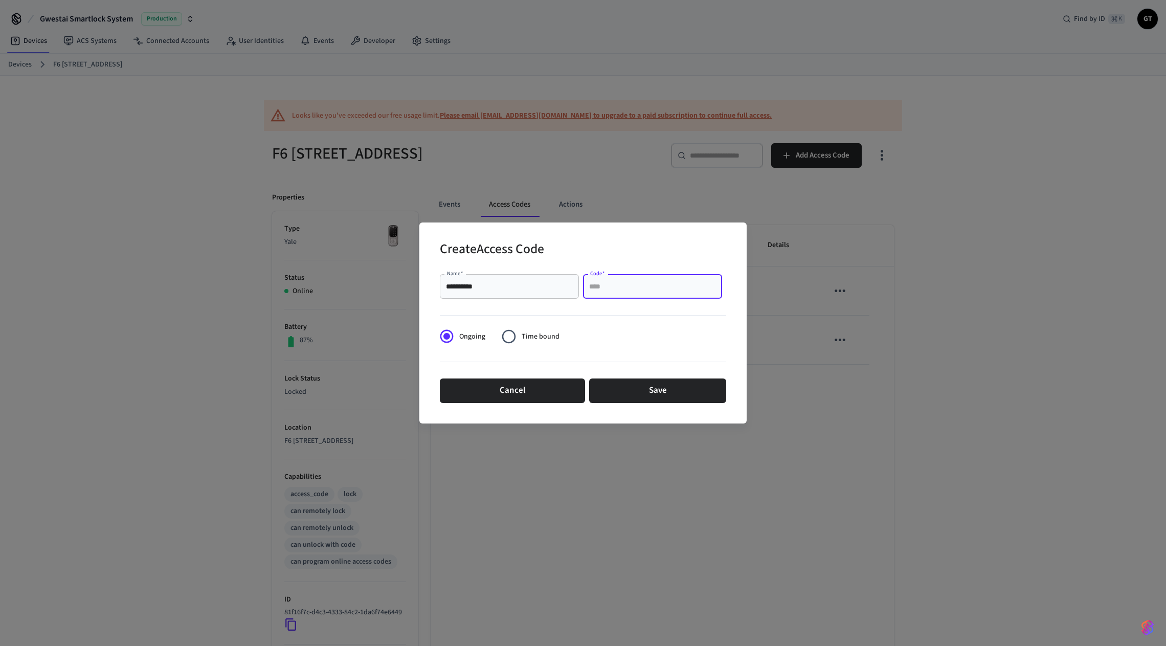
paste input "******"
type input "******"
click at [655, 397] on button "Save" at bounding box center [657, 390] width 137 height 25
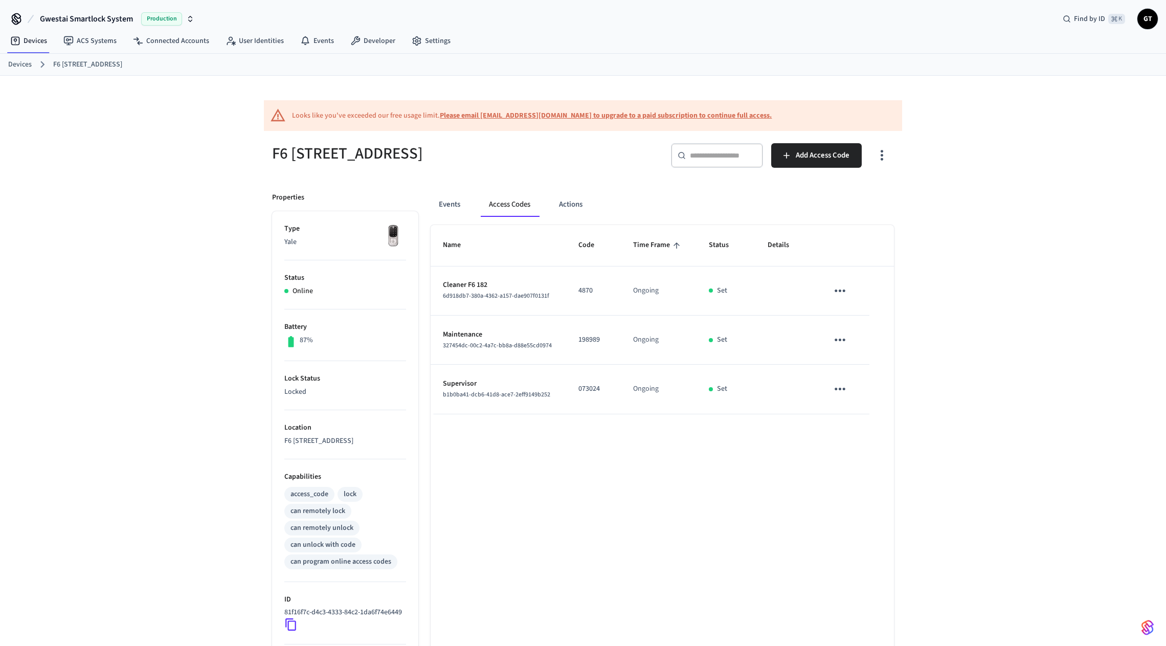
click at [639, 435] on div "Name Code Time Frame Status Details Cleaner F6 182 6d918db7-380a-4362-a157-dae9…" at bounding box center [661, 507] width 463 height 565
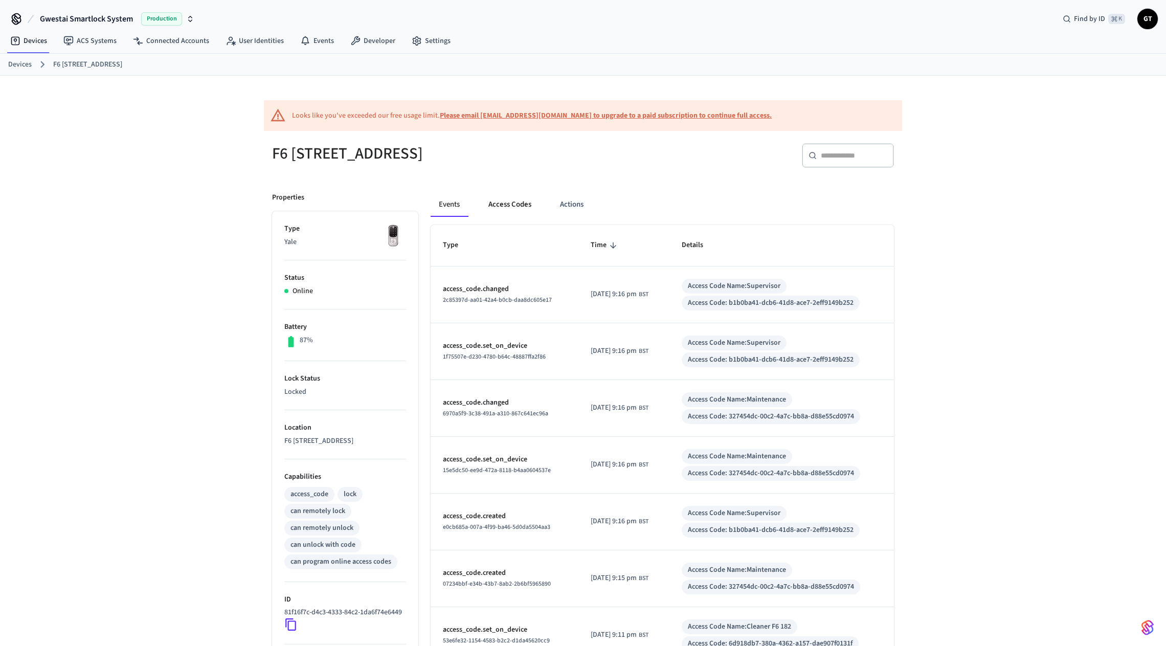
click at [506, 200] on button "Access Codes" at bounding box center [509, 204] width 59 height 25
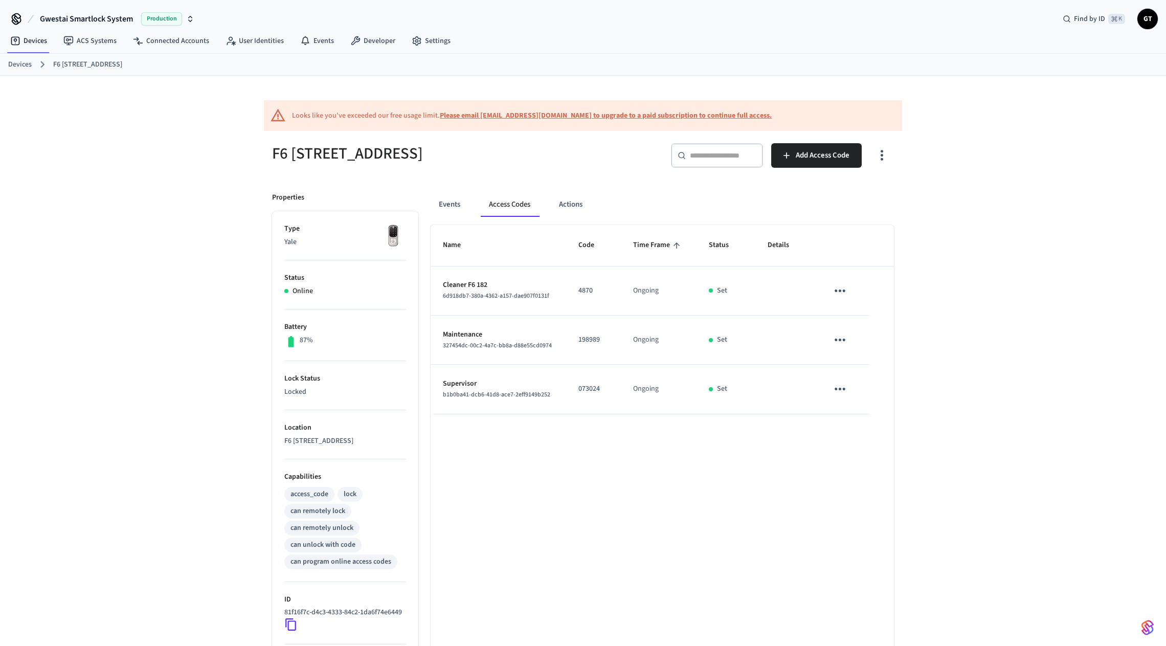
click at [709, 313] on td "Set" at bounding box center [725, 290] width 59 height 49
click at [565, 202] on button "Actions" at bounding box center [571, 204] width 40 height 25
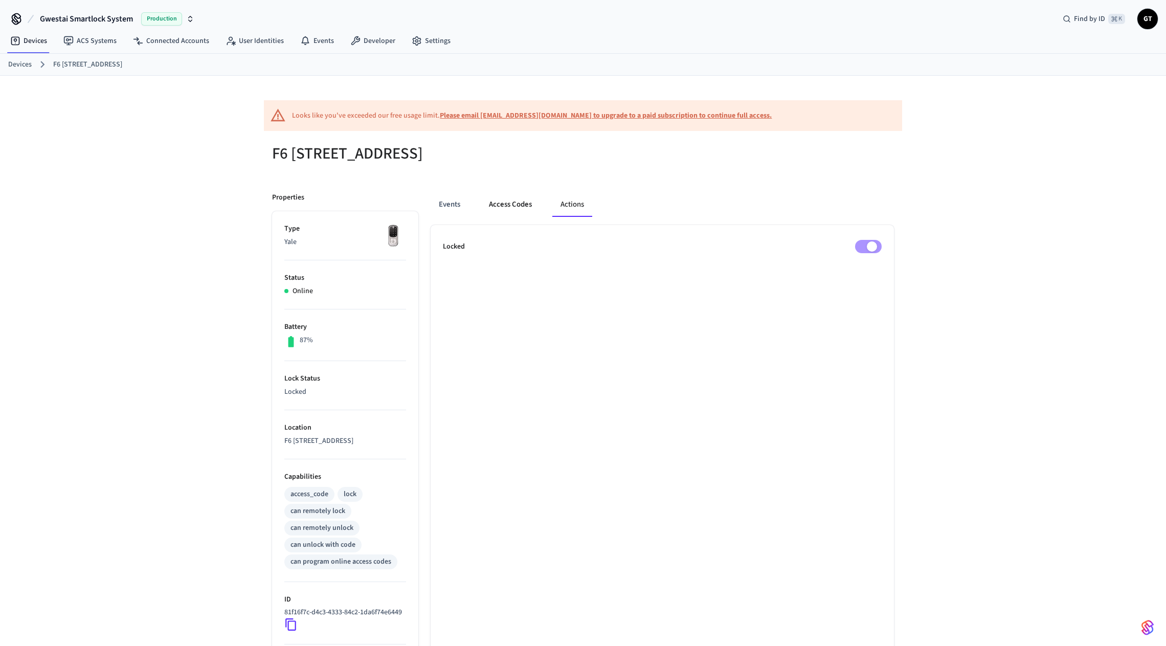
click at [507, 197] on button "Access Codes" at bounding box center [510, 204] width 59 height 25
